Goal: Navigation & Orientation: Find specific page/section

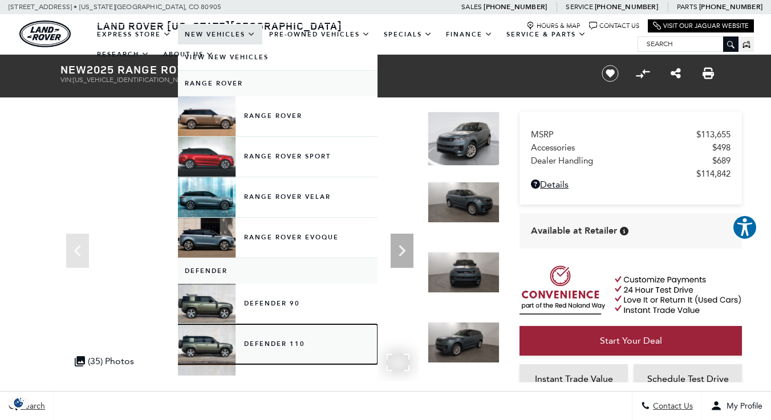
click at [266, 346] on link "Defender 110" at bounding box center [278, 344] width 200 height 40
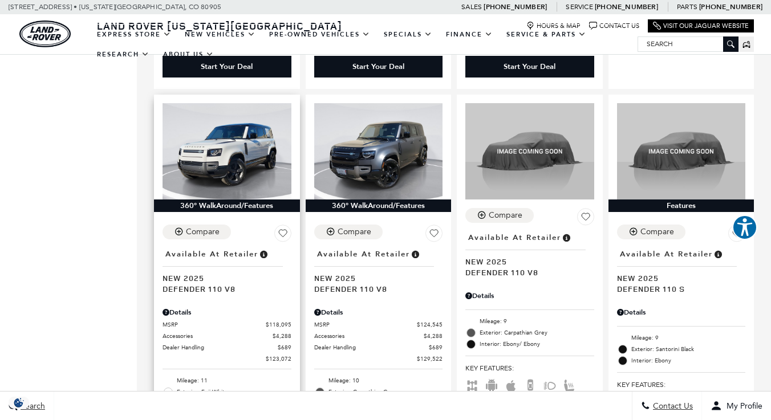
scroll to position [684, 0]
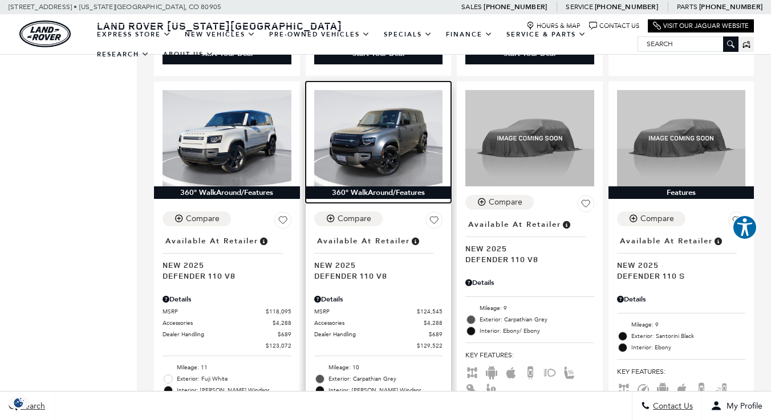
click at [371, 131] on img at bounding box center [378, 138] width 129 height 96
